Goal: Navigation & Orientation: Understand site structure

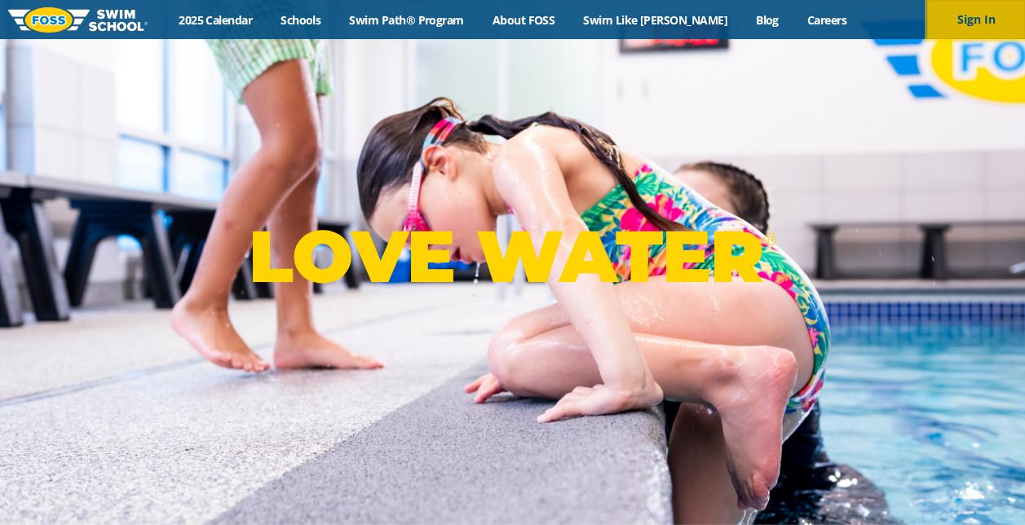
click at [985, 18] on button "Sign In" at bounding box center [976, 19] width 98 height 39
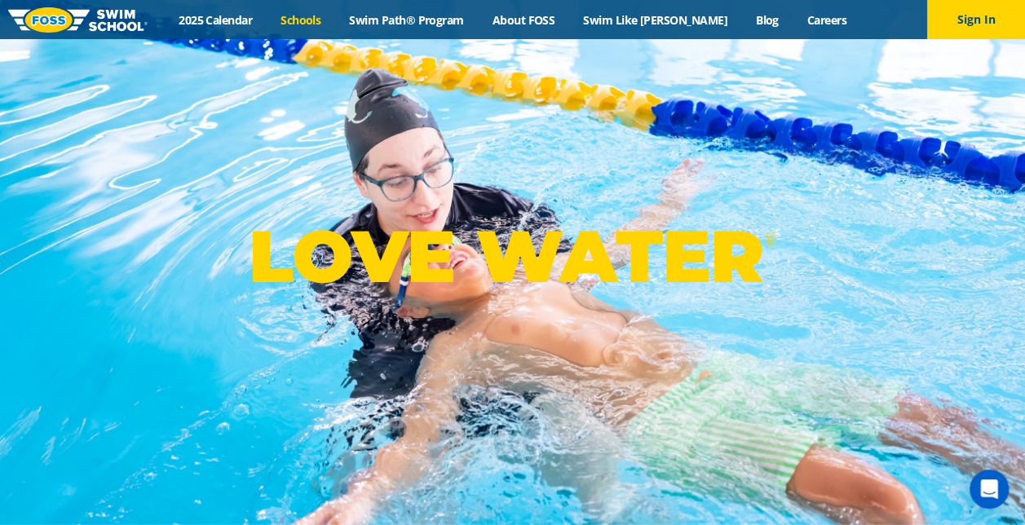
click at [330, 25] on link "Schools" at bounding box center [301, 19] width 69 height 15
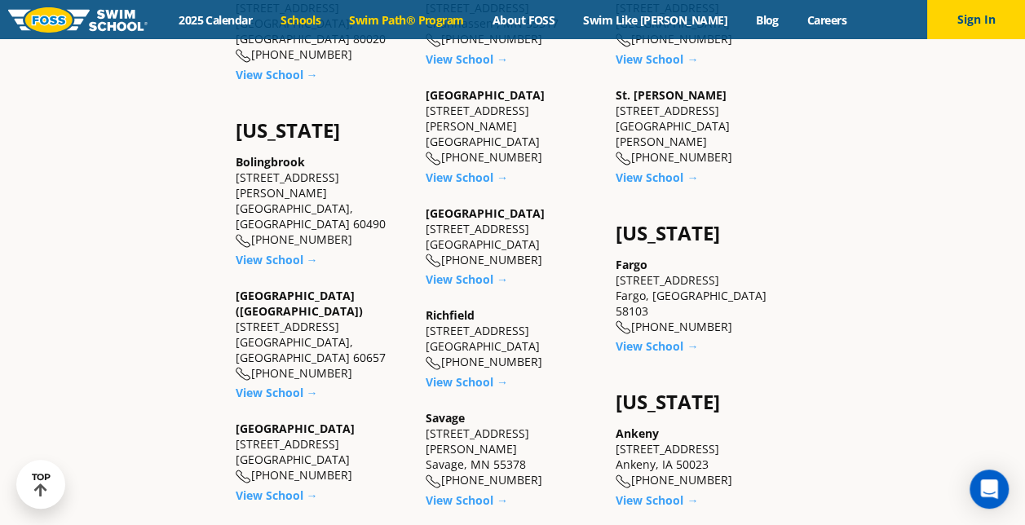
scroll to position [897, 0]
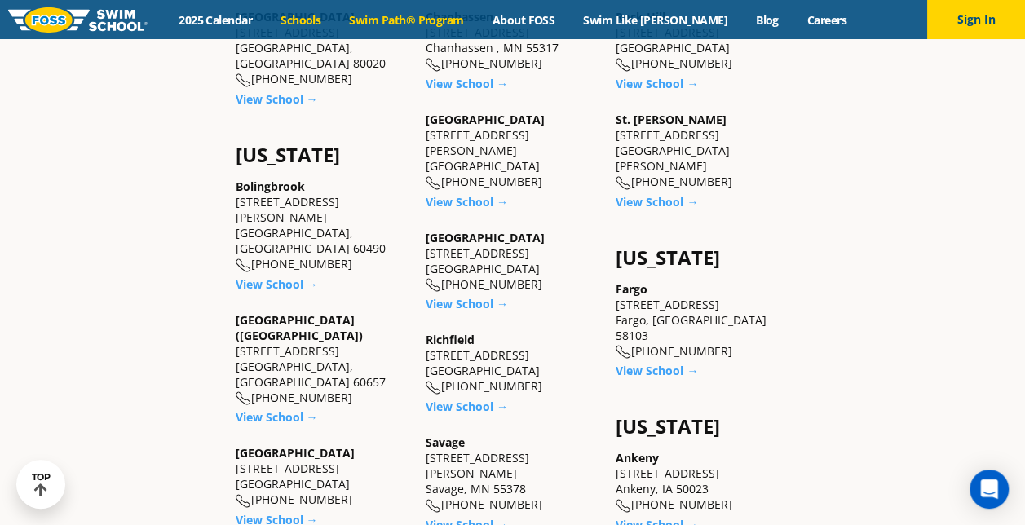
click at [438, 15] on link "Swim Path® Program" at bounding box center [406, 19] width 143 height 15
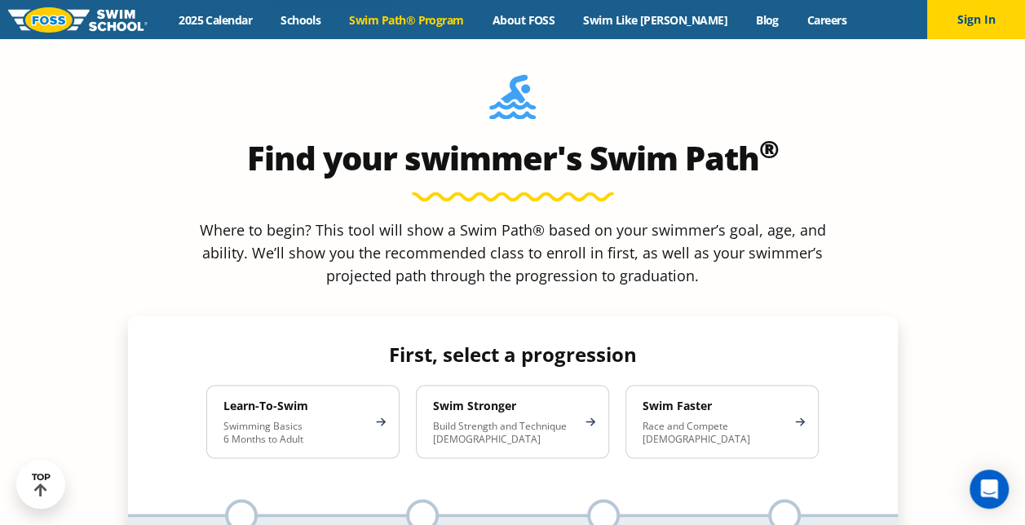
scroll to position [1142, 0]
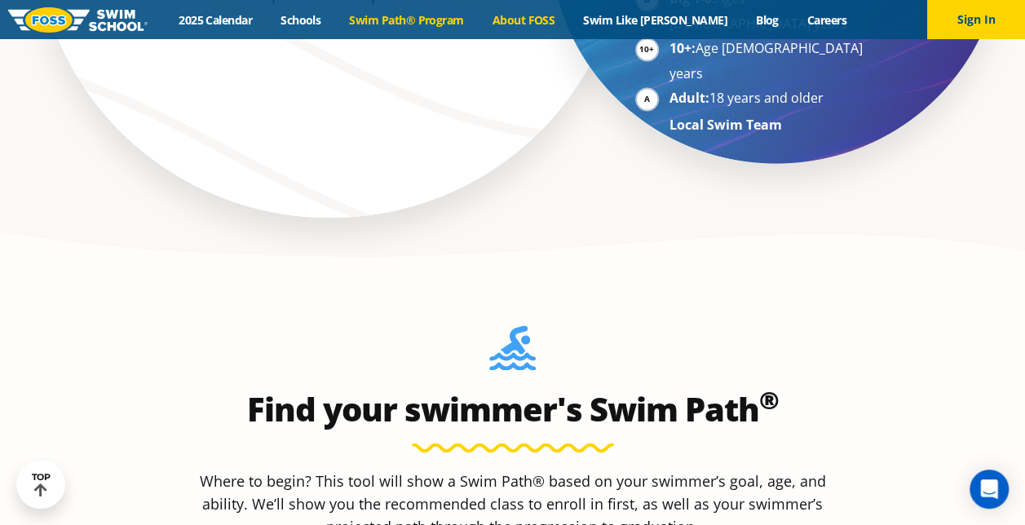
click at [542, 13] on link "About FOSS" at bounding box center [523, 19] width 91 height 15
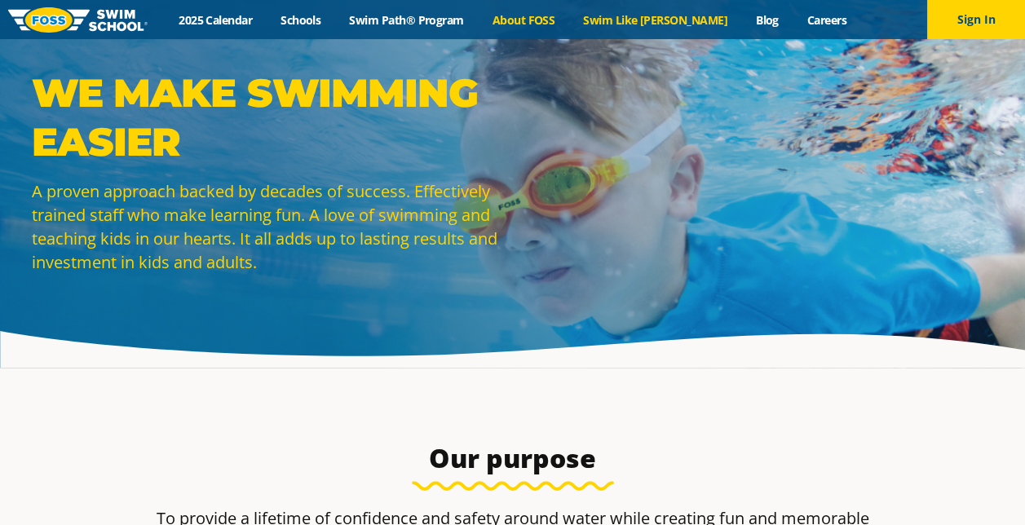
drag, startPoint x: 0, startPoint y: 0, endPoint x: 635, endPoint y: 16, distance: 634.8
click at [635, 16] on link "Swim Like [PERSON_NAME]" at bounding box center [655, 19] width 173 height 15
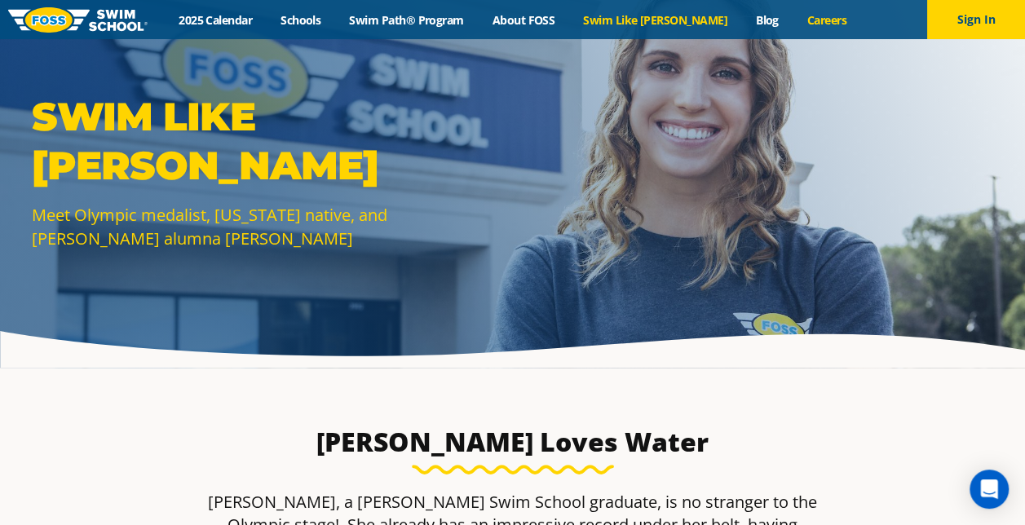
click at [793, 23] on link "Careers" at bounding box center [827, 19] width 68 height 15
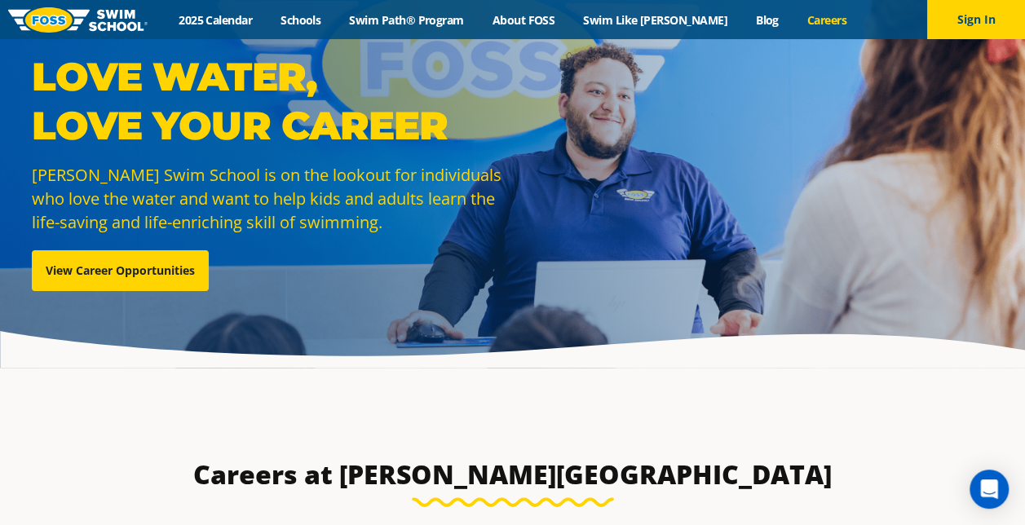
click at [106, 21] on img at bounding box center [77, 19] width 139 height 25
